Goal: Information Seeking & Learning: Learn about a topic

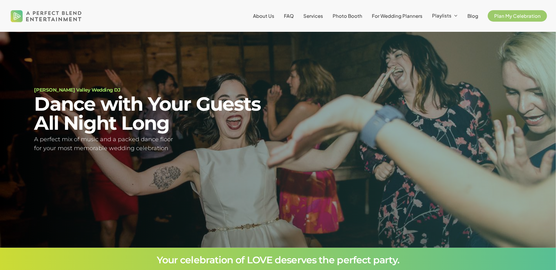
scroll to position [48, 0]
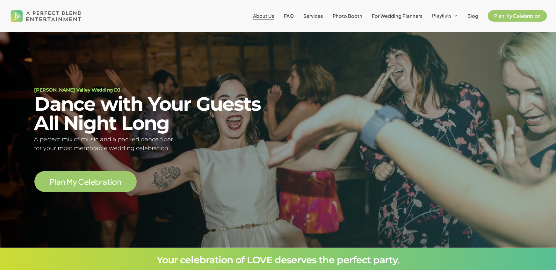
click at [271, 13] on span "About Us" at bounding box center [263, 16] width 21 height 6
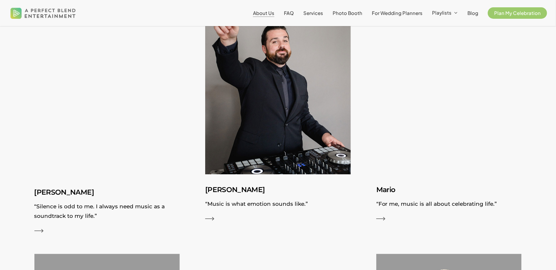
scroll to position [692, 0]
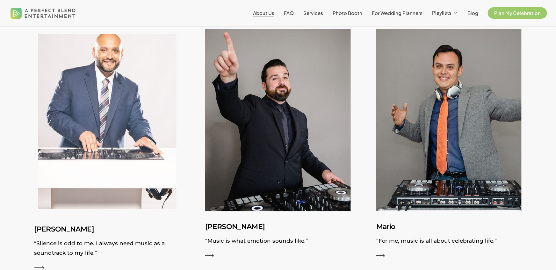
click at [82, 125] on img at bounding box center [106, 122] width 159 height 202
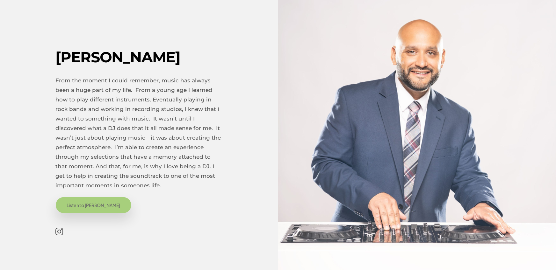
click at [76, 207] on span "Listen to [PERSON_NAME]" at bounding box center [94, 205] width 54 height 6
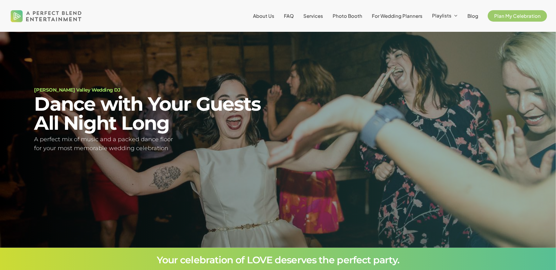
scroll to position [48, 0]
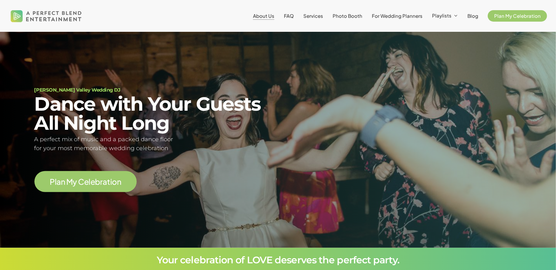
click at [261, 18] on span "About Us" at bounding box center [263, 16] width 21 height 6
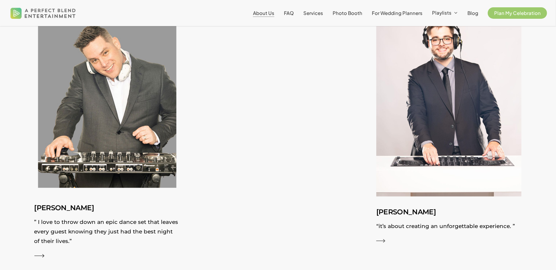
scroll to position [1243, 0]
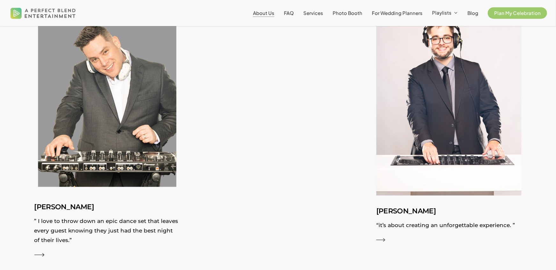
drag, startPoint x: 53, startPoint y: 136, endPoint x: 55, endPoint y: 132, distance: 4.3
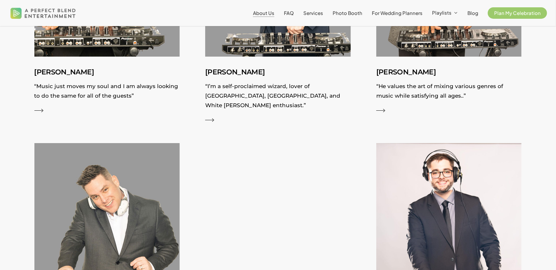
scroll to position [1110, 0]
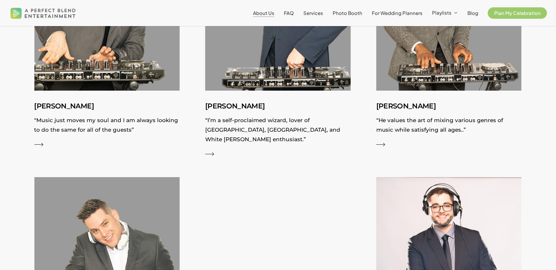
scroll to position [1028, 0]
